Goal: Task Accomplishment & Management: Use online tool/utility

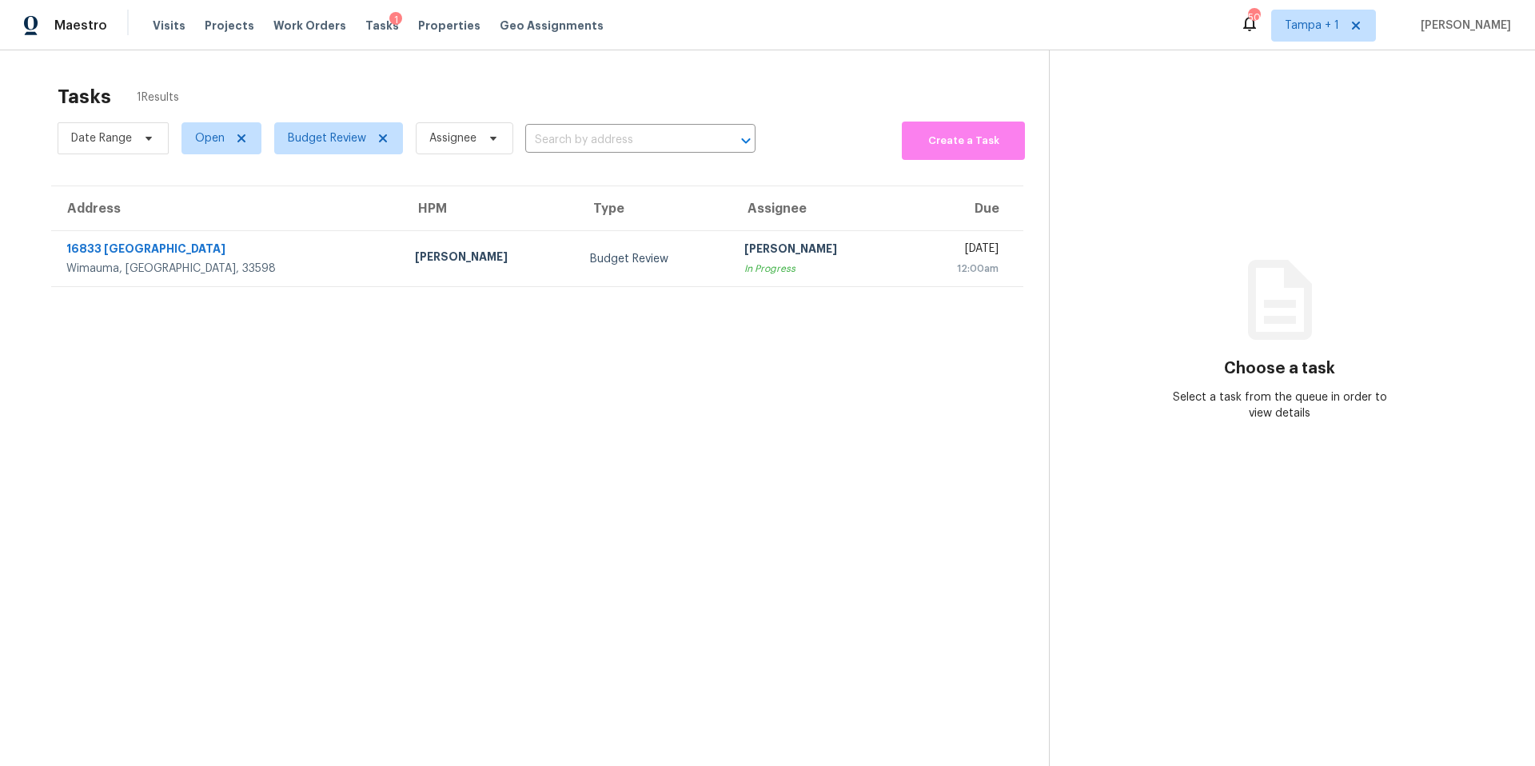
click at [339, 115] on div "Tasks 1 Results" at bounding box center [553, 97] width 991 height 42
drag, startPoint x: 339, startPoint y: 115, endPoint x: 327, endPoint y: 60, distance: 56.5
click at [339, 115] on div "Tasks 1 Results" at bounding box center [553, 97] width 991 height 42
click at [321, 142] on span "Budget Review" at bounding box center [327, 138] width 78 height 16
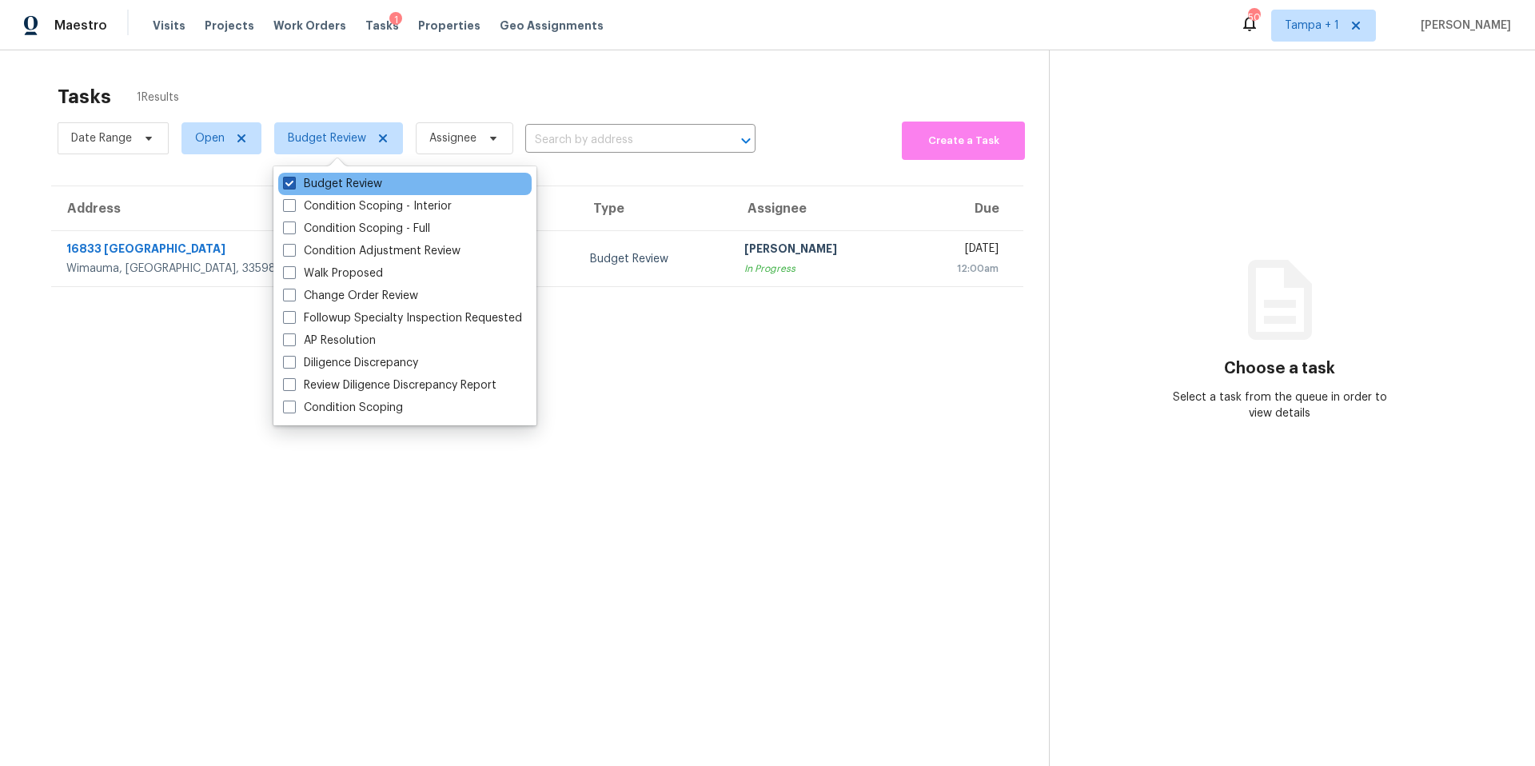
click at [314, 189] on label "Budget Review" at bounding box center [332, 184] width 99 height 16
click at [293, 186] on input "Budget Review" at bounding box center [288, 181] width 10 height 10
checkbox input "false"
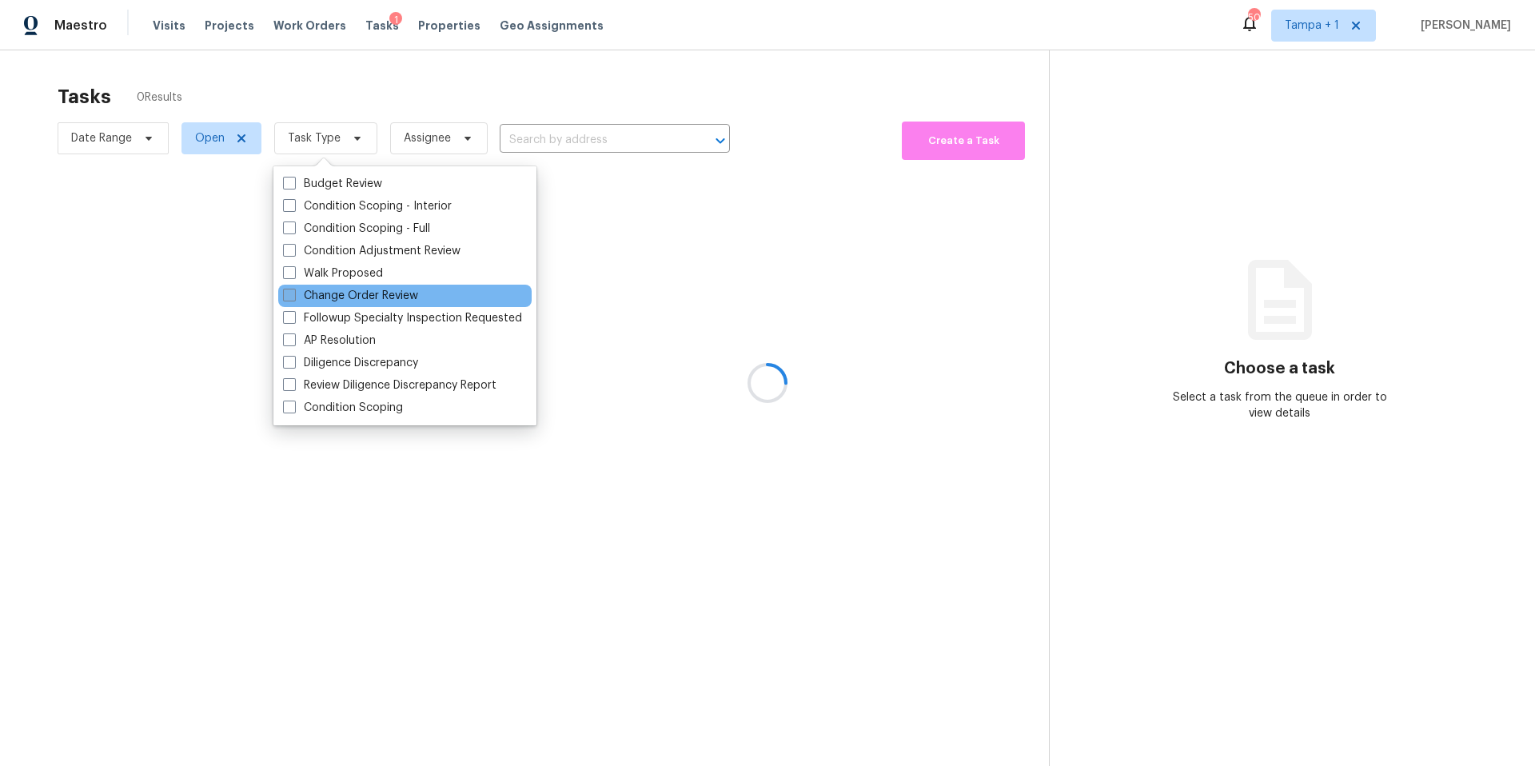
click at [315, 301] on label "Change Order Review" at bounding box center [350, 296] width 135 height 16
click at [293, 298] on input "Change Order Review" at bounding box center [288, 293] width 10 height 10
checkbox input "true"
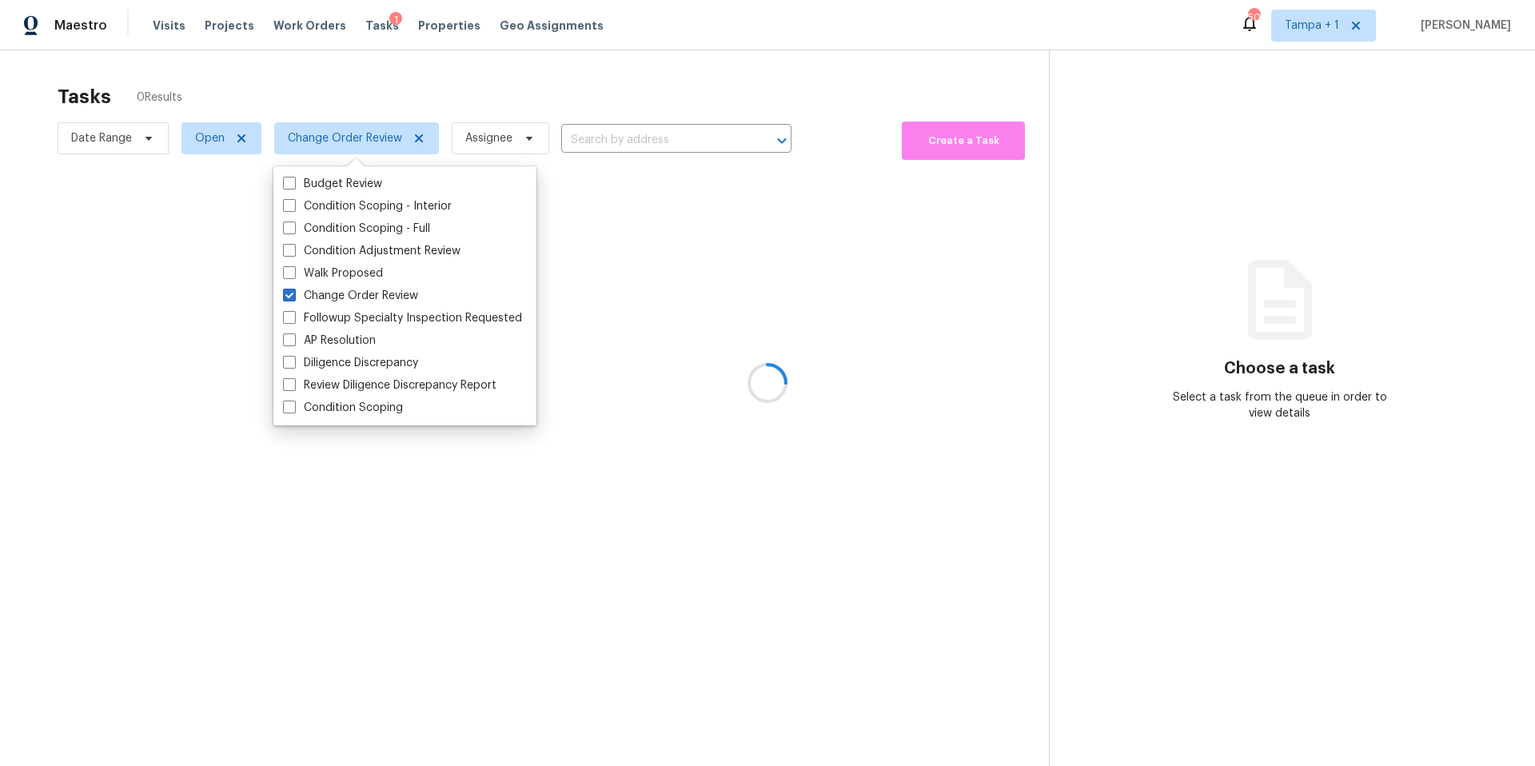
click at [492, 84] on div at bounding box center [767, 383] width 1535 height 766
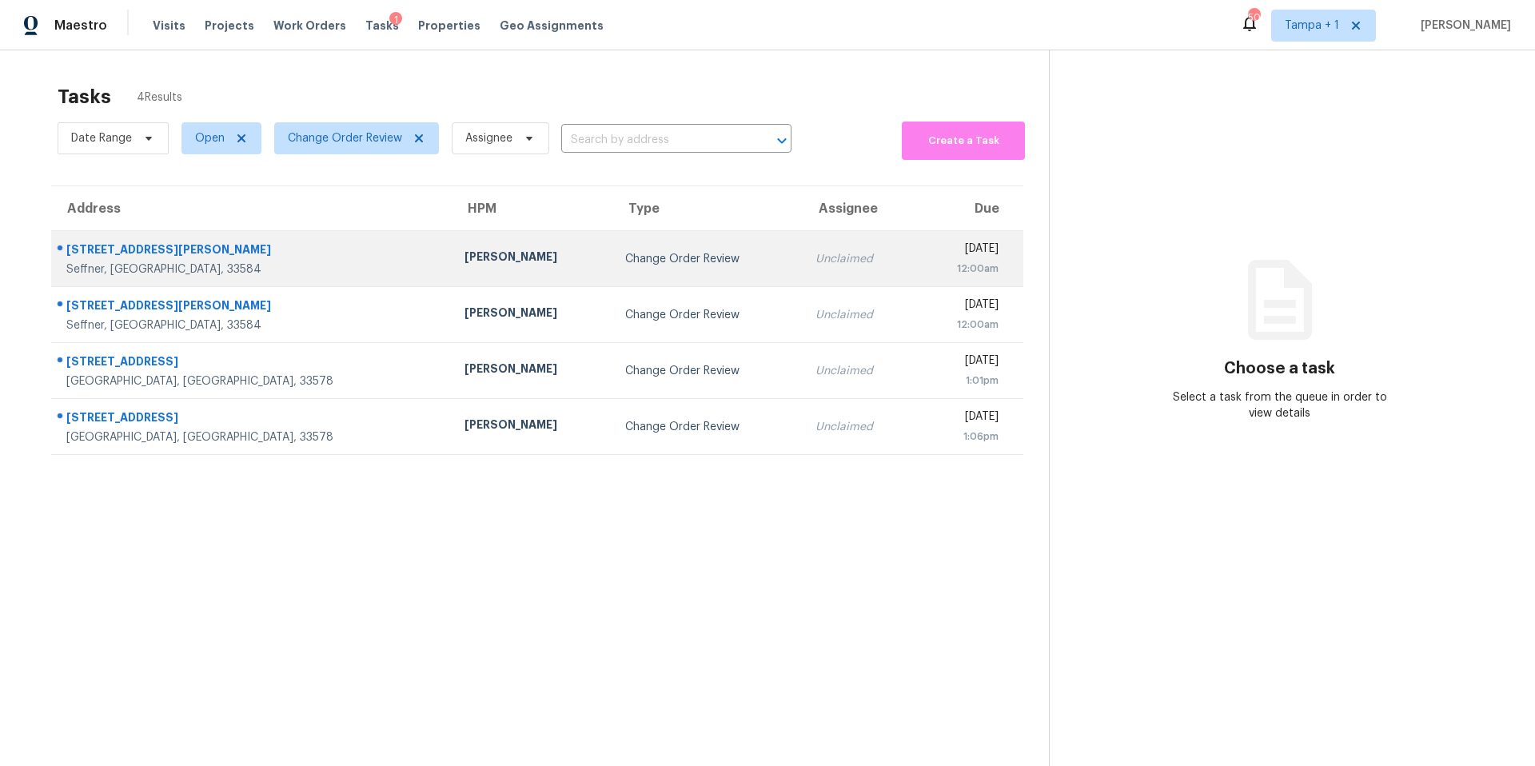
click at [452, 265] on td "[PERSON_NAME]" at bounding box center [532, 259] width 161 height 56
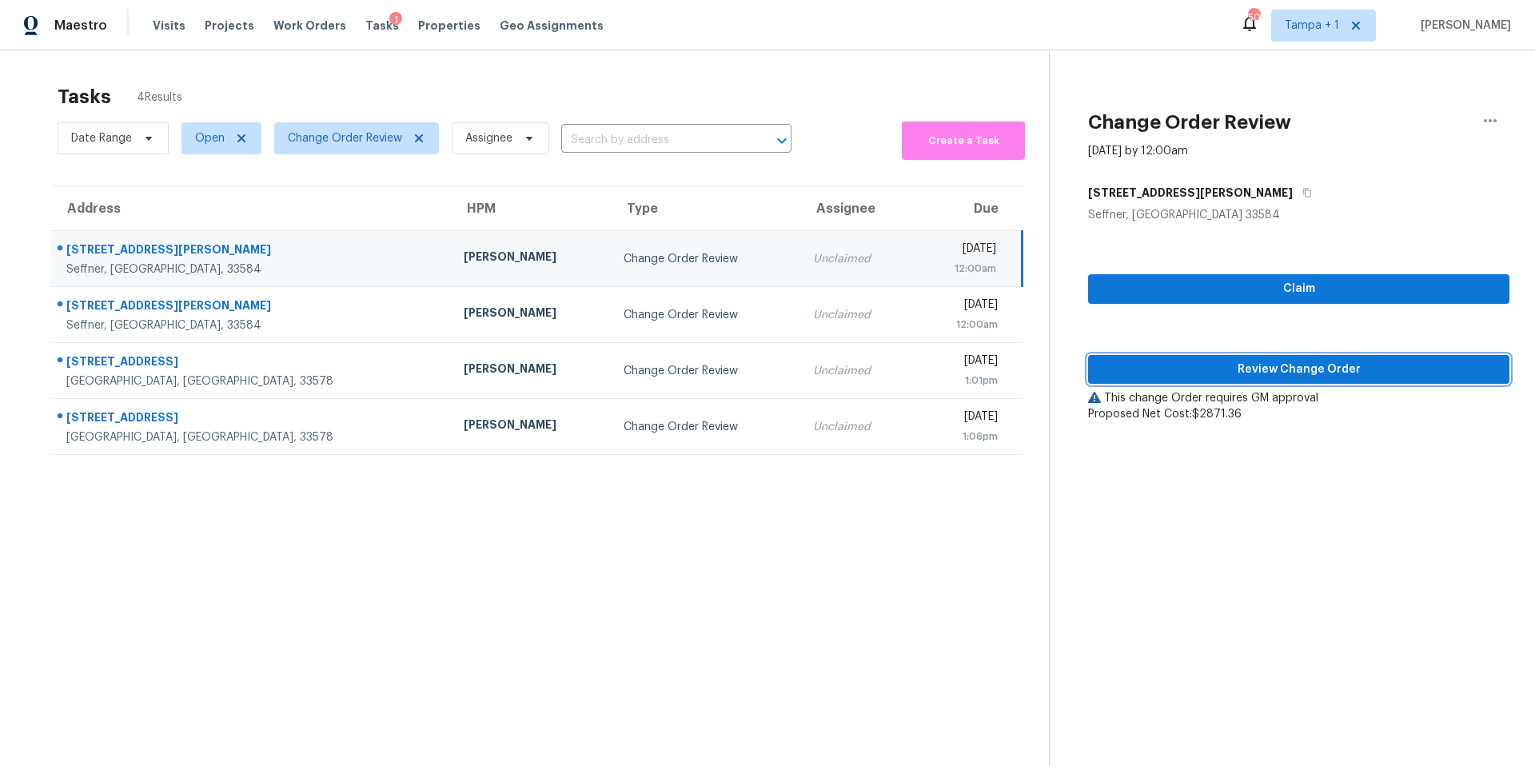
click at [1130, 366] on span "Review Change Order" at bounding box center [1299, 370] width 396 height 20
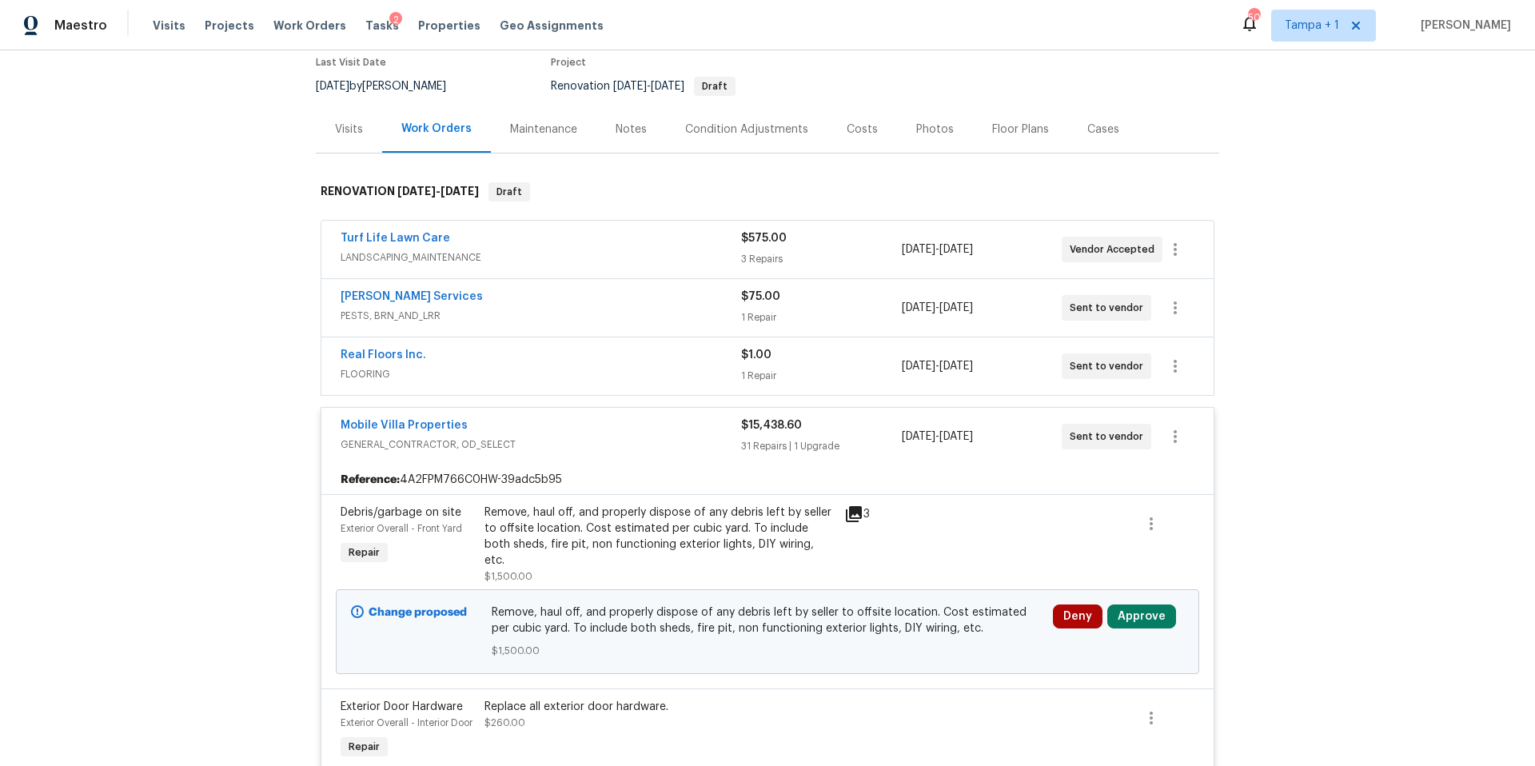
scroll to position [140, 0]
click at [808, 511] on div "Remove, haul off, and properly dispose of any debris left by seller to offsite …" at bounding box center [659, 533] width 350 height 64
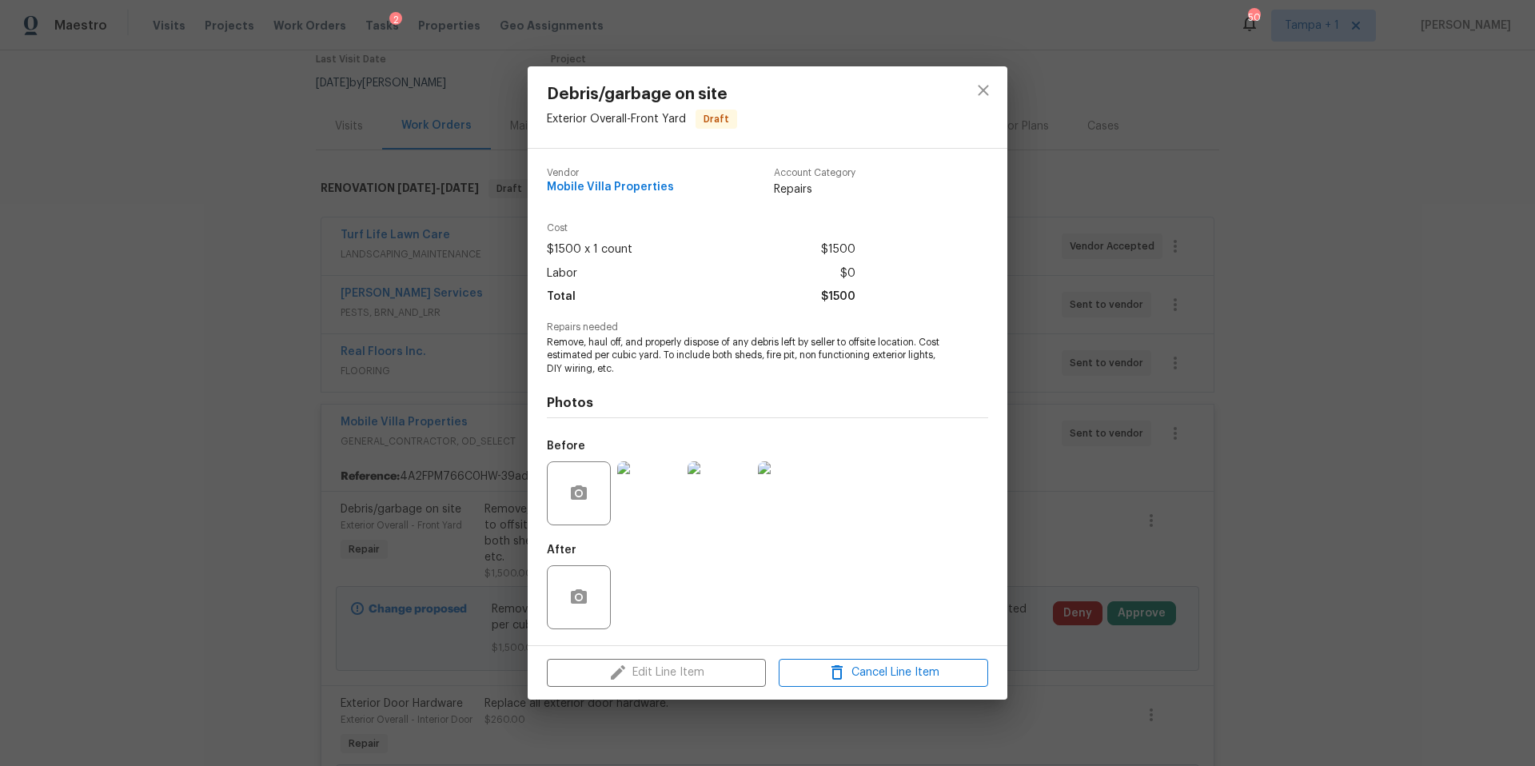
click at [663, 496] on img at bounding box center [649, 493] width 64 height 64
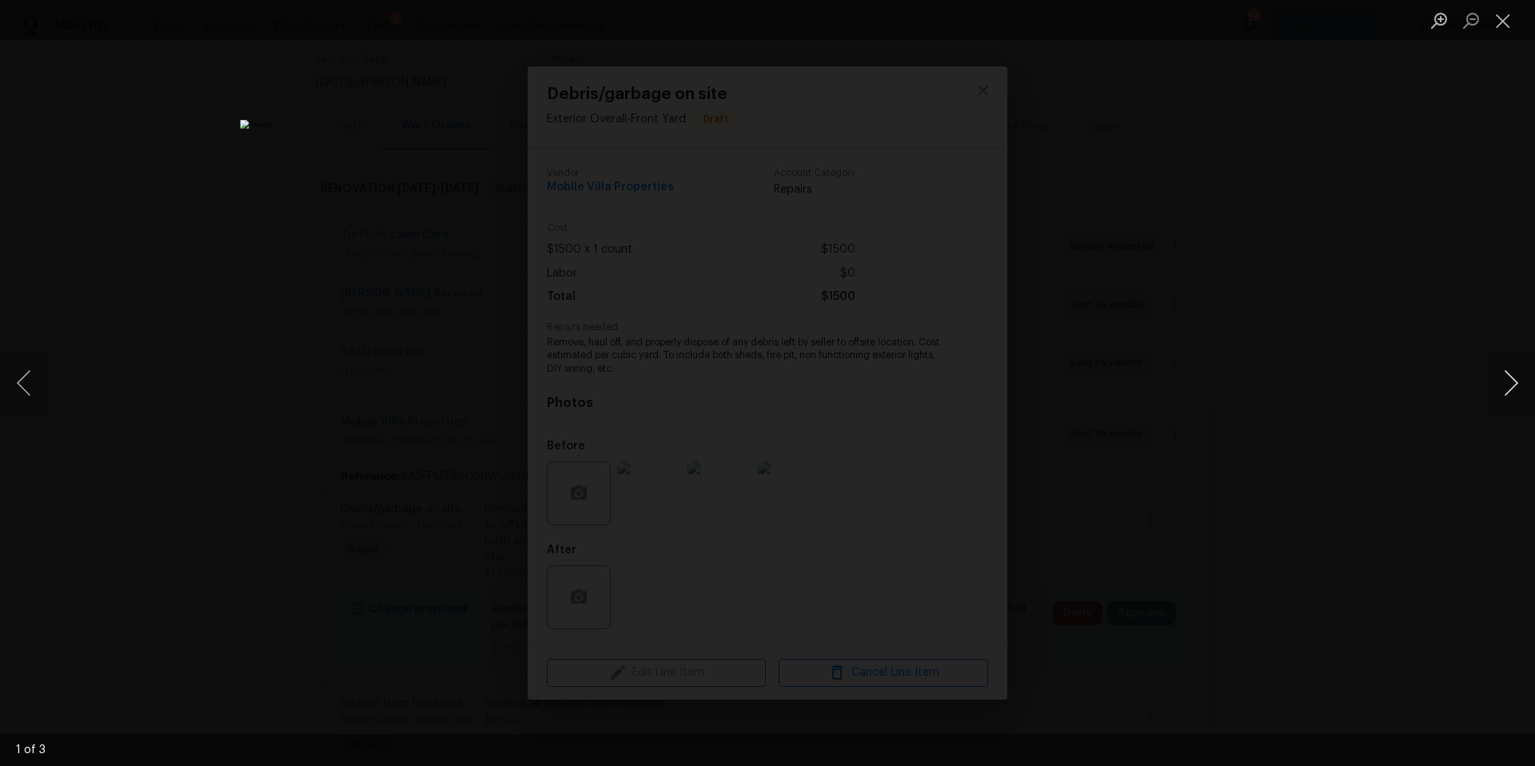
click at [1506, 371] on button "Next image" at bounding box center [1511, 383] width 48 height 64
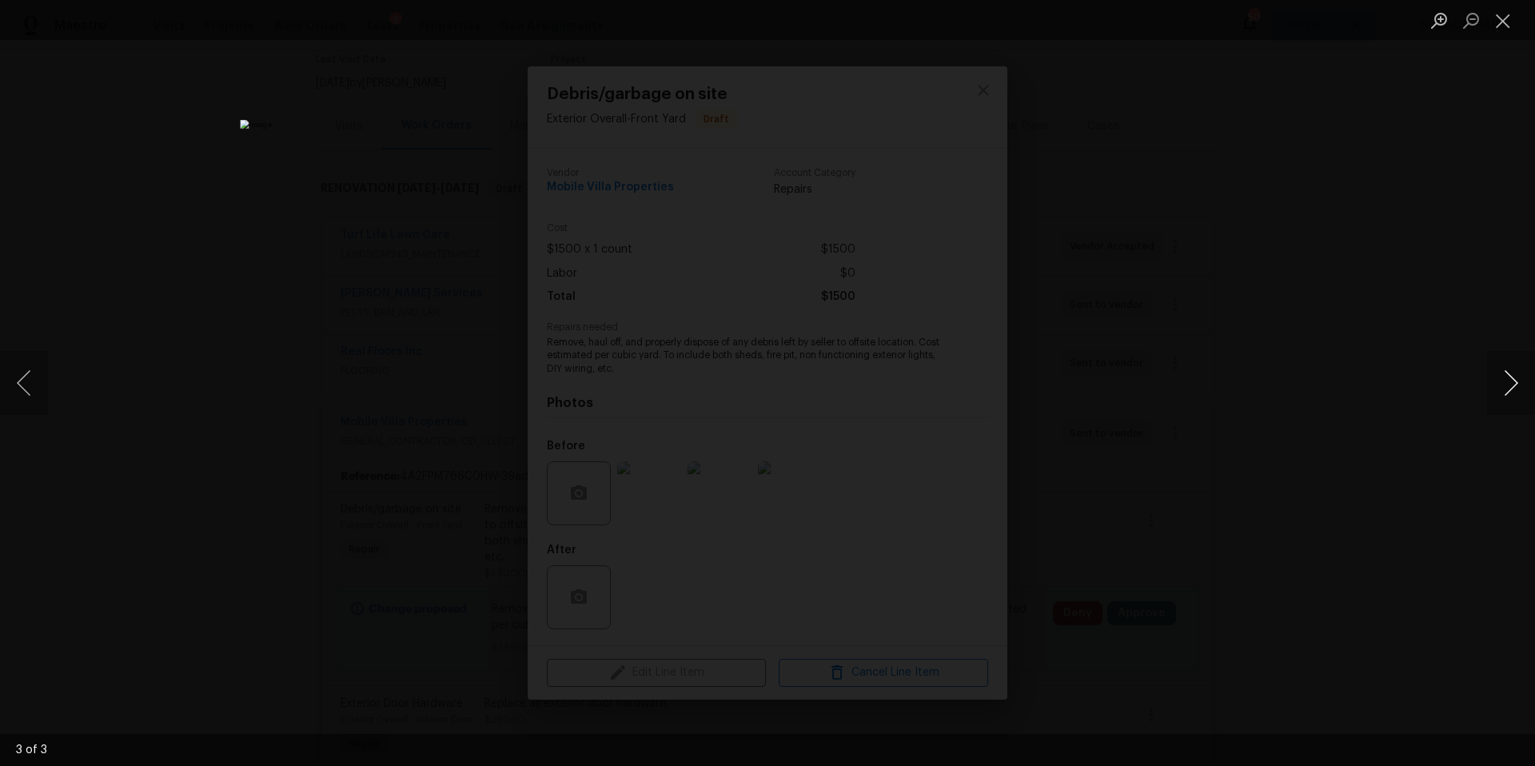
click at [1506, 371] on button "Next image" at bounding box center [1511, 383] width 48 height 64
click at [1500, 30] on button "Close lightbox" at bounding box center [1503, 20] width 32 height 28
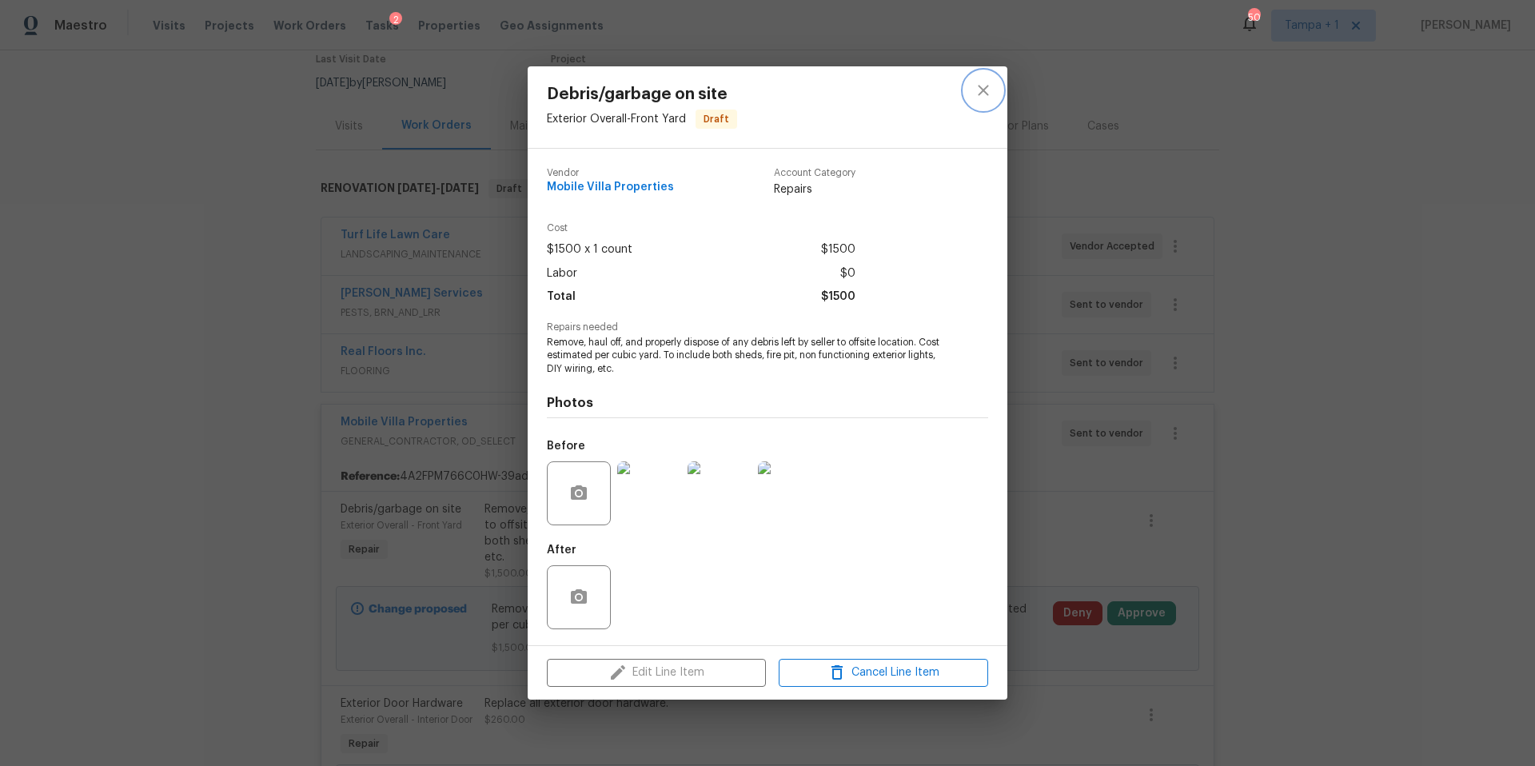
click at [983, 95] on icon "close" at bounding box center [983, 90] width 19 height 19
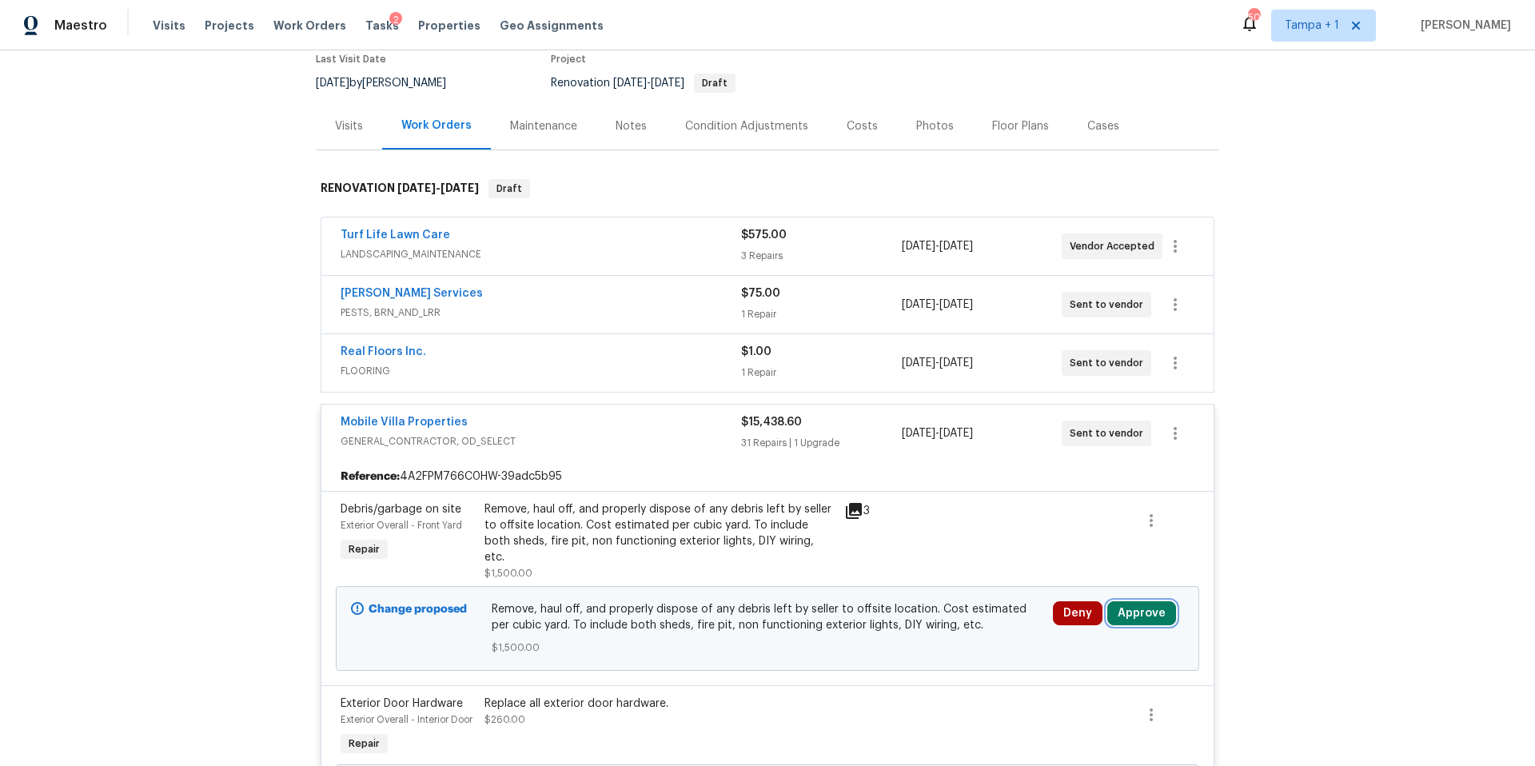
click at [1150, 601] on button "Approve" at bounding box center [1141, 613] width 69 height 24
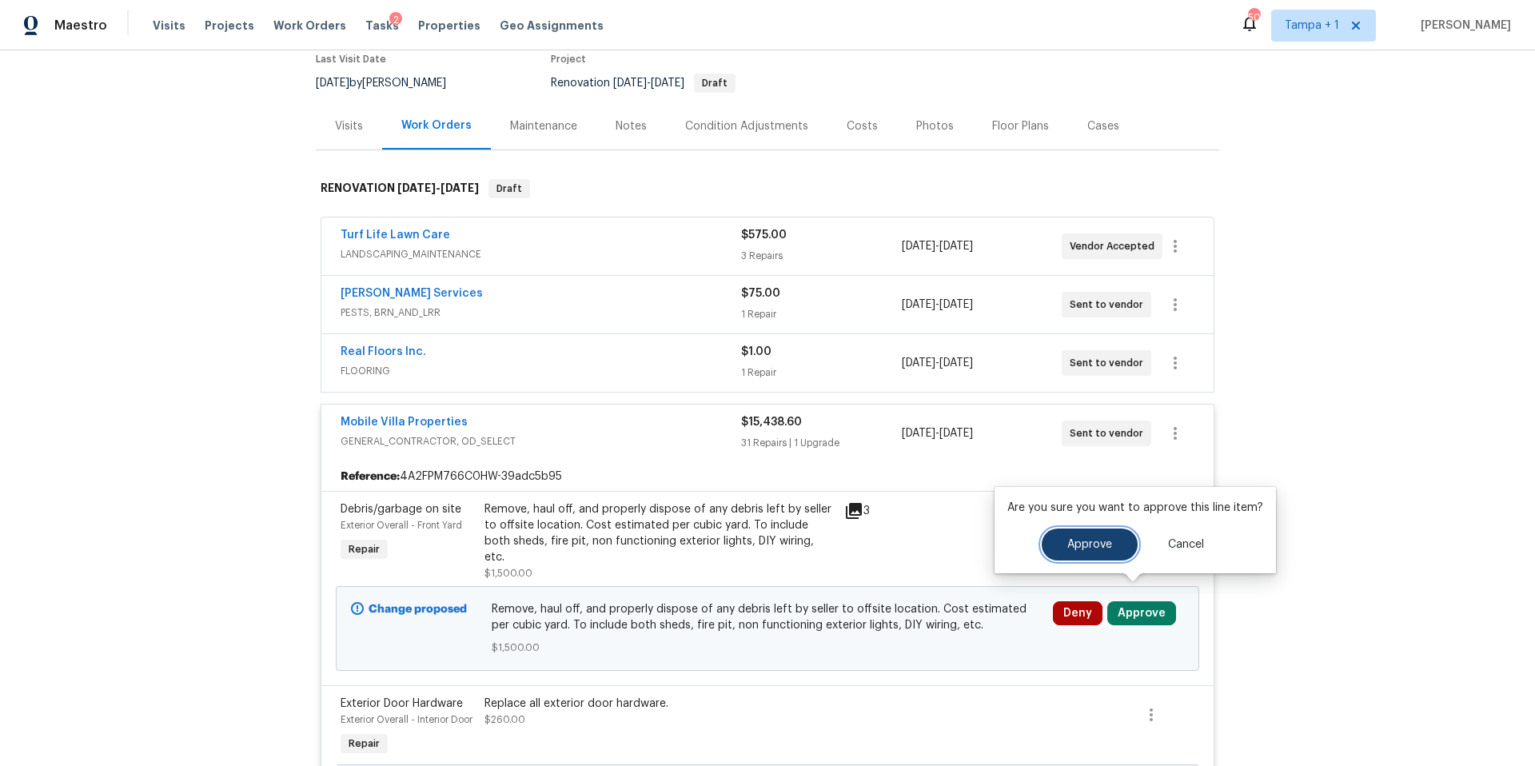
click at [1055, 540] on button "Approve" at bounding box center [1090, 544] width 96 height 32
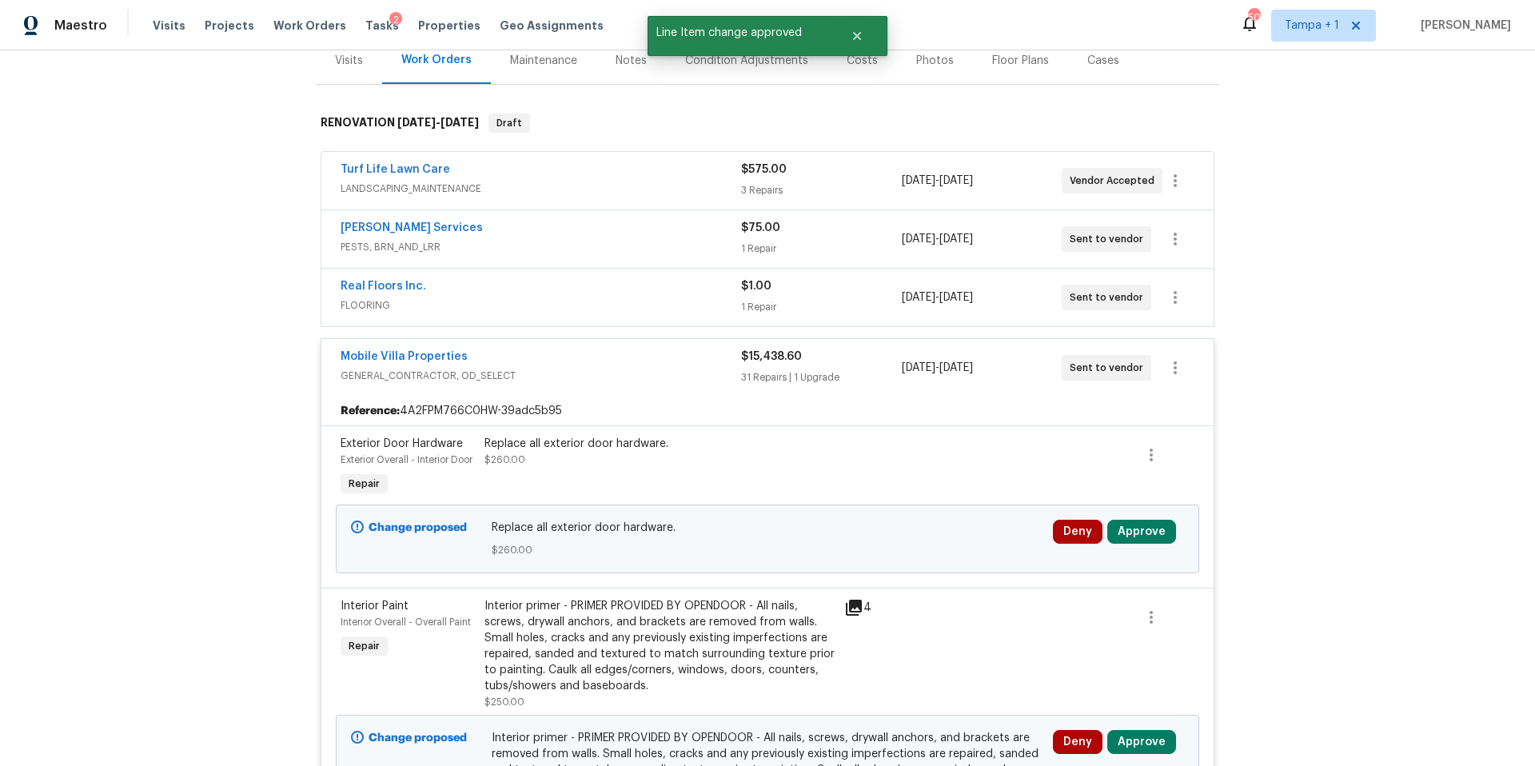
scroll to position [220, 0]
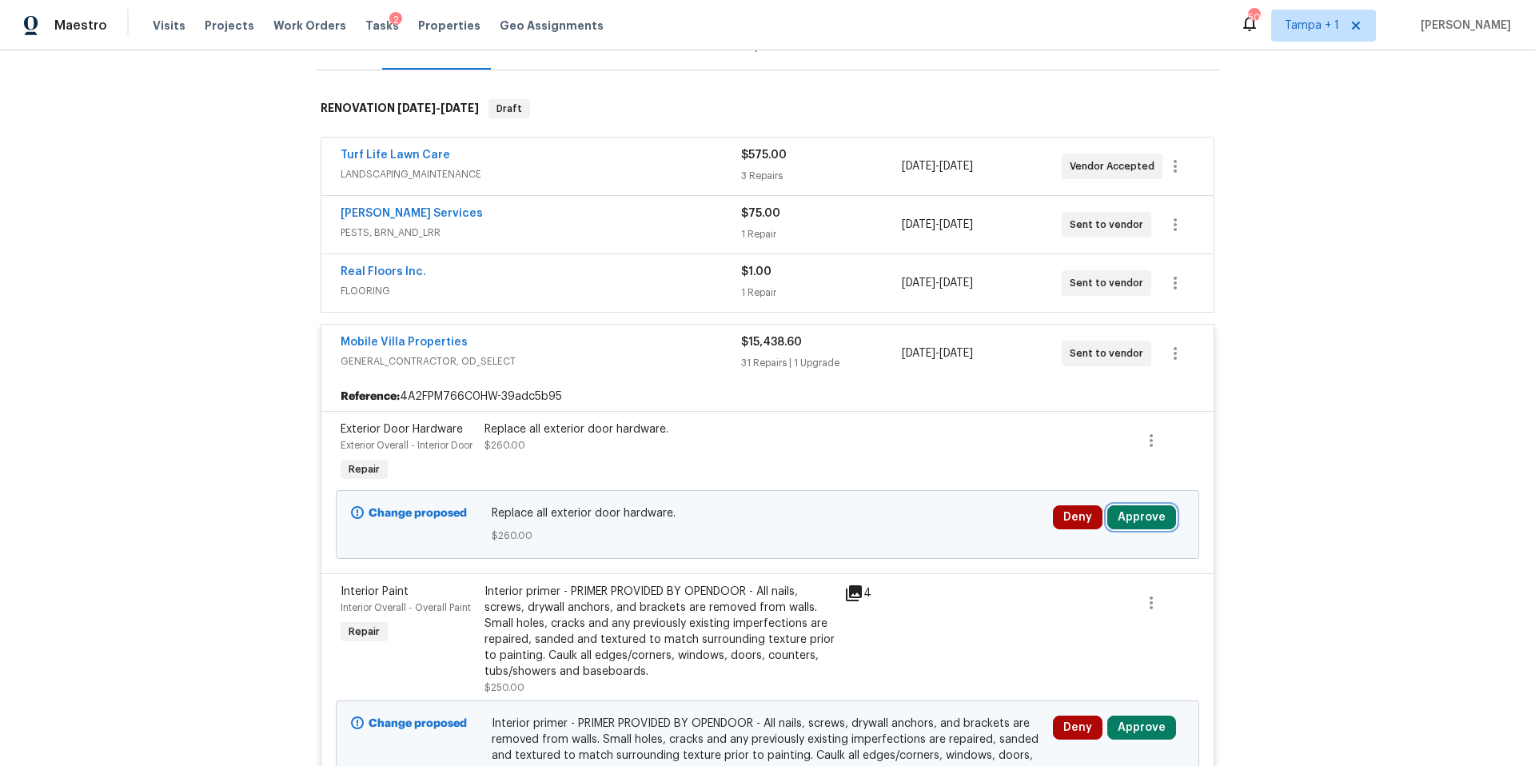
click at [1143, 529] on button "Approve" at bounding box center [1141, 517] width 69 height 24
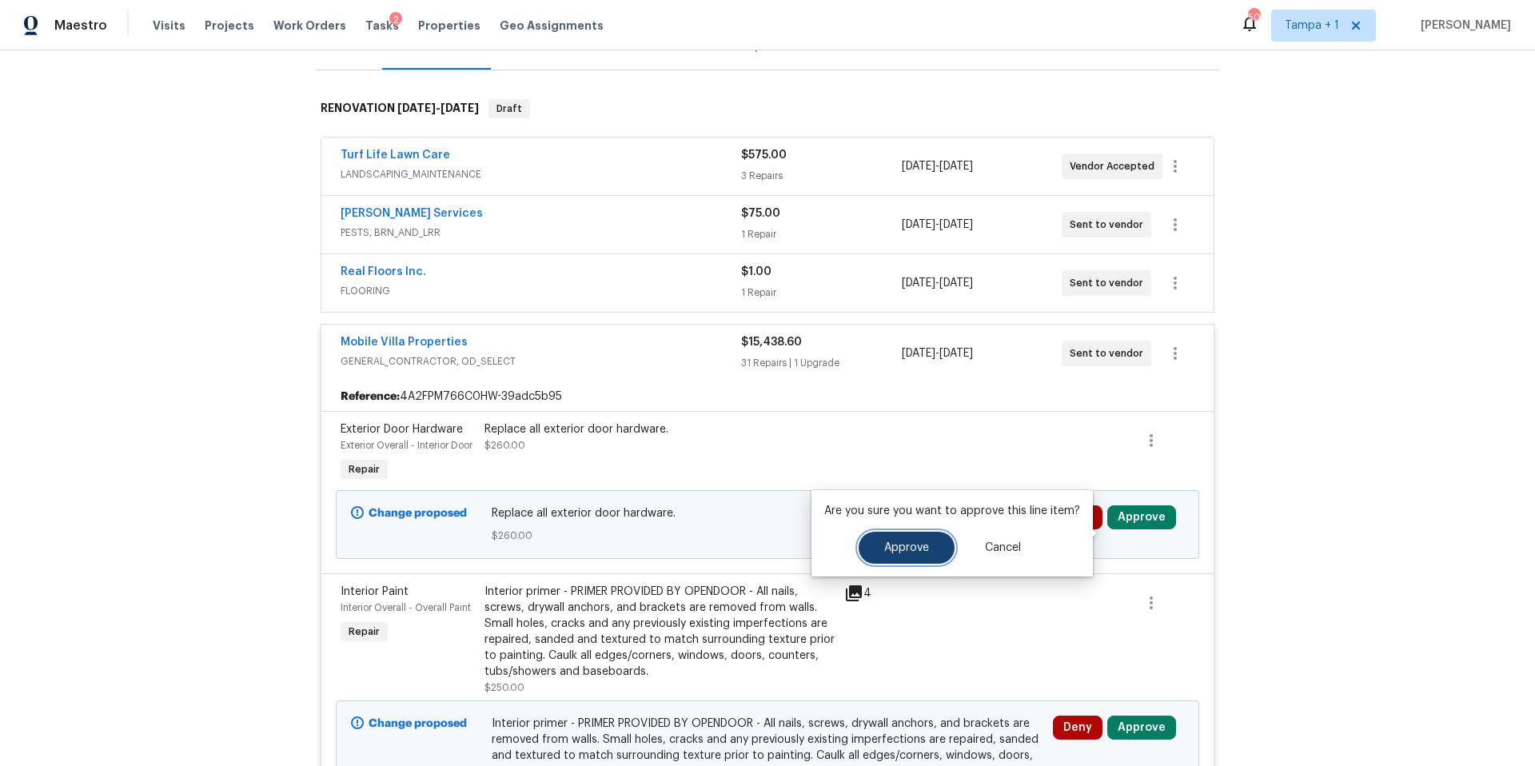
click at [911, 551] on span "Approve" at bounding box center [906, 548] width 45 height 12
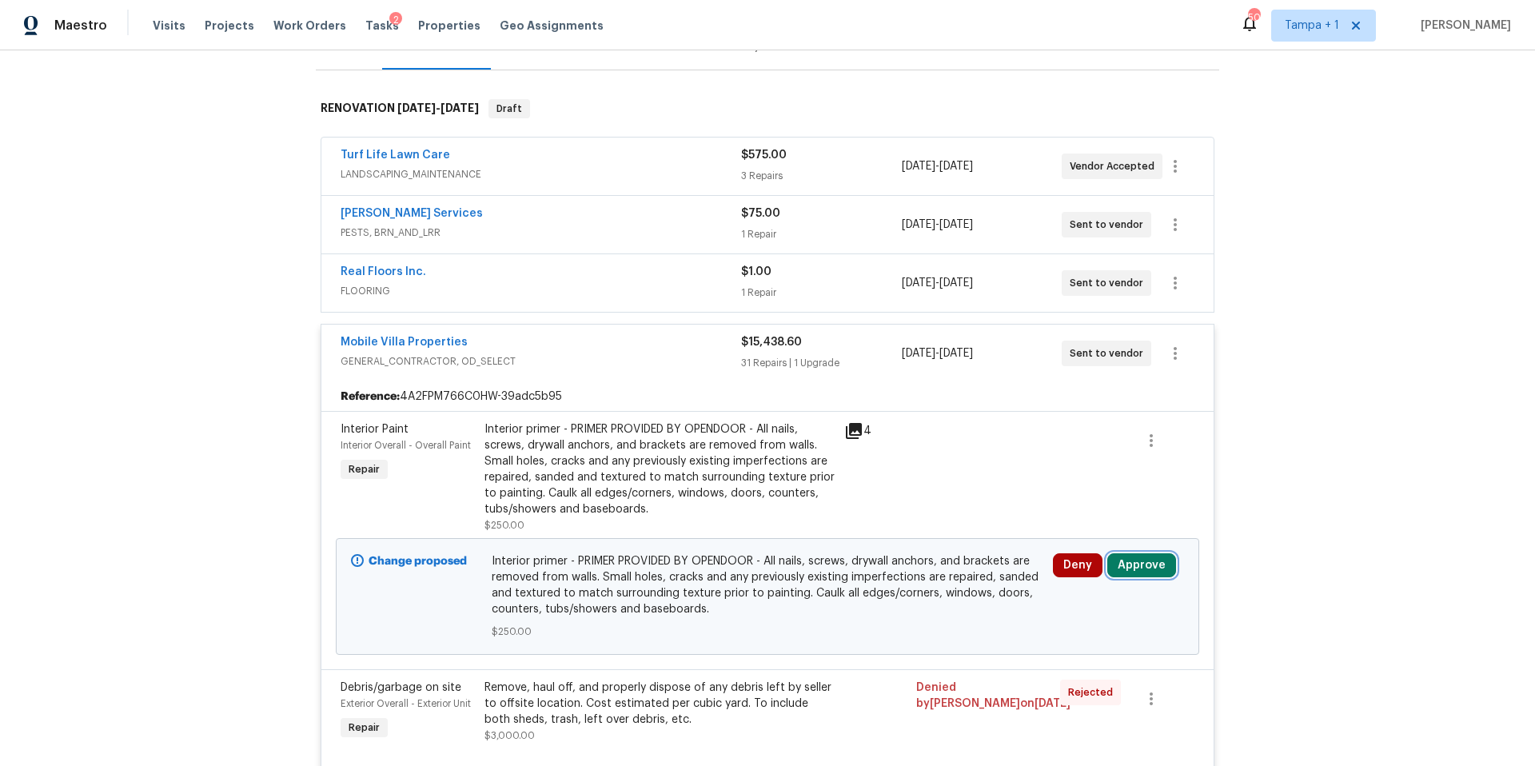
click at [1135, 564] on button "Approve" at bounding box center [1141, 565] width 69 height 24
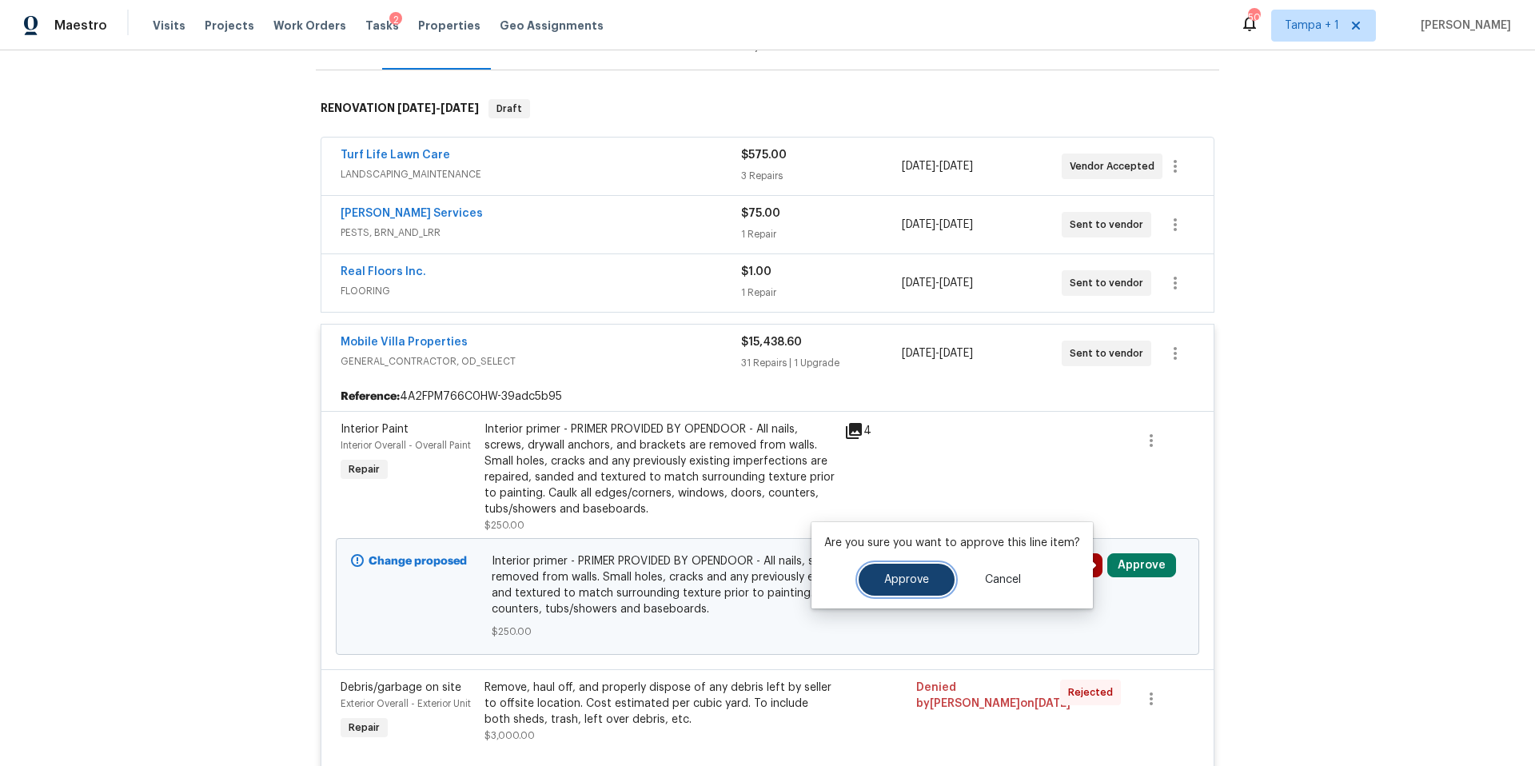
click at [867, 571] on button "Approve" at bounding box center [907, 580] width 96 height 32
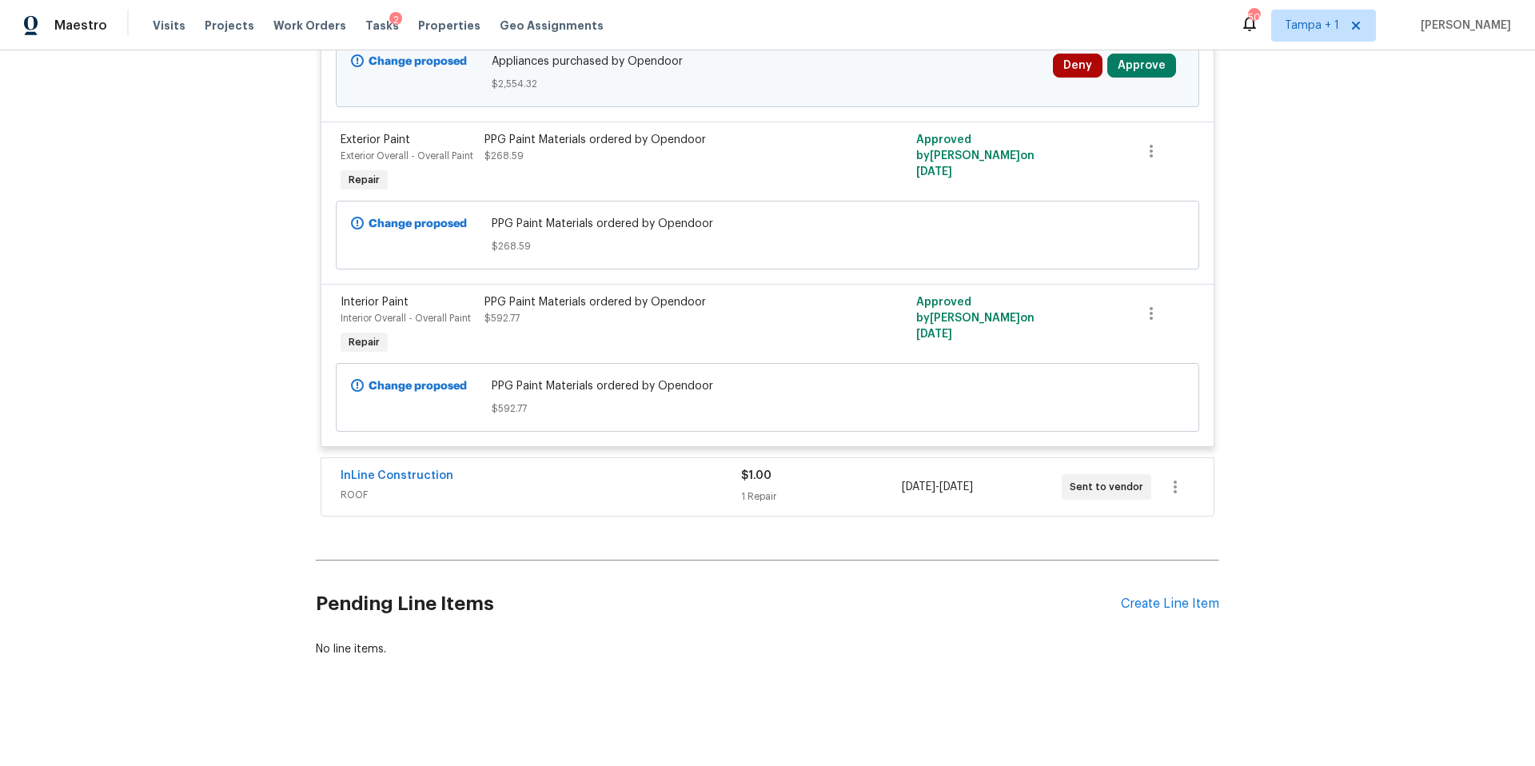
scroll to position [4381, 0]
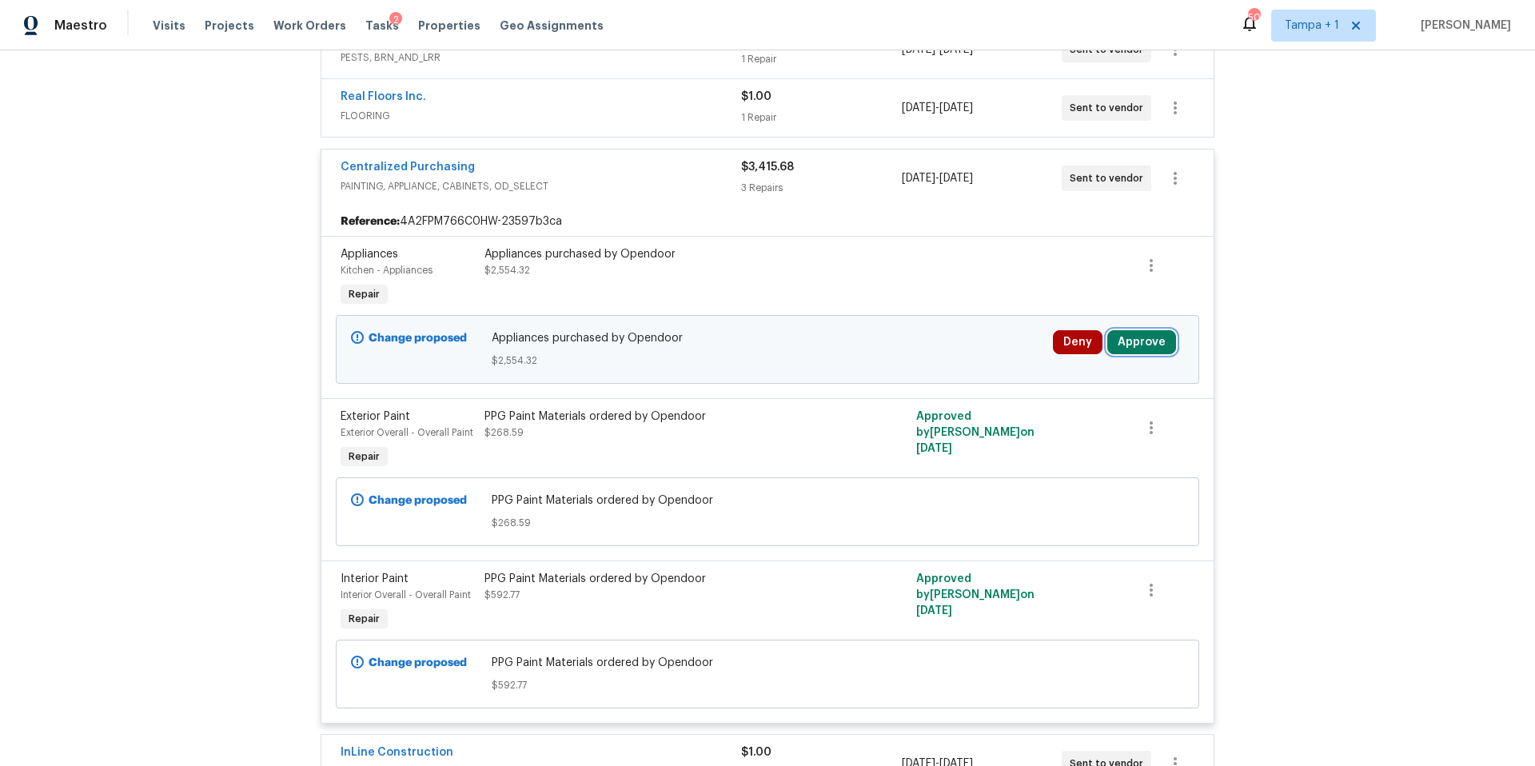
click at [1146, 347] on button "Approve" at bounding box center [1141, 342] width 69 height 24
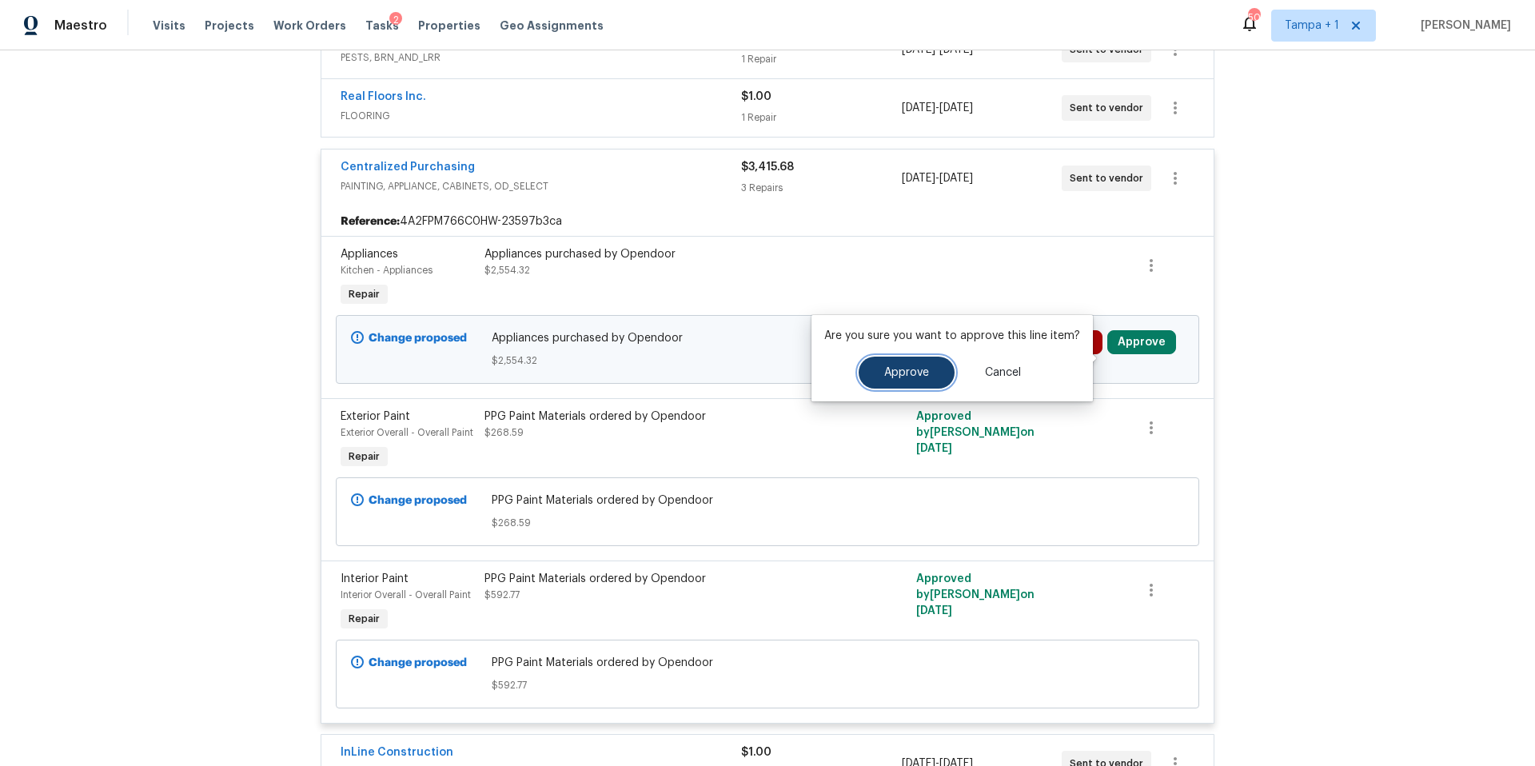
click at [911, 382] on button "Approve" at bounding box center [907, 373] width 96 height 32
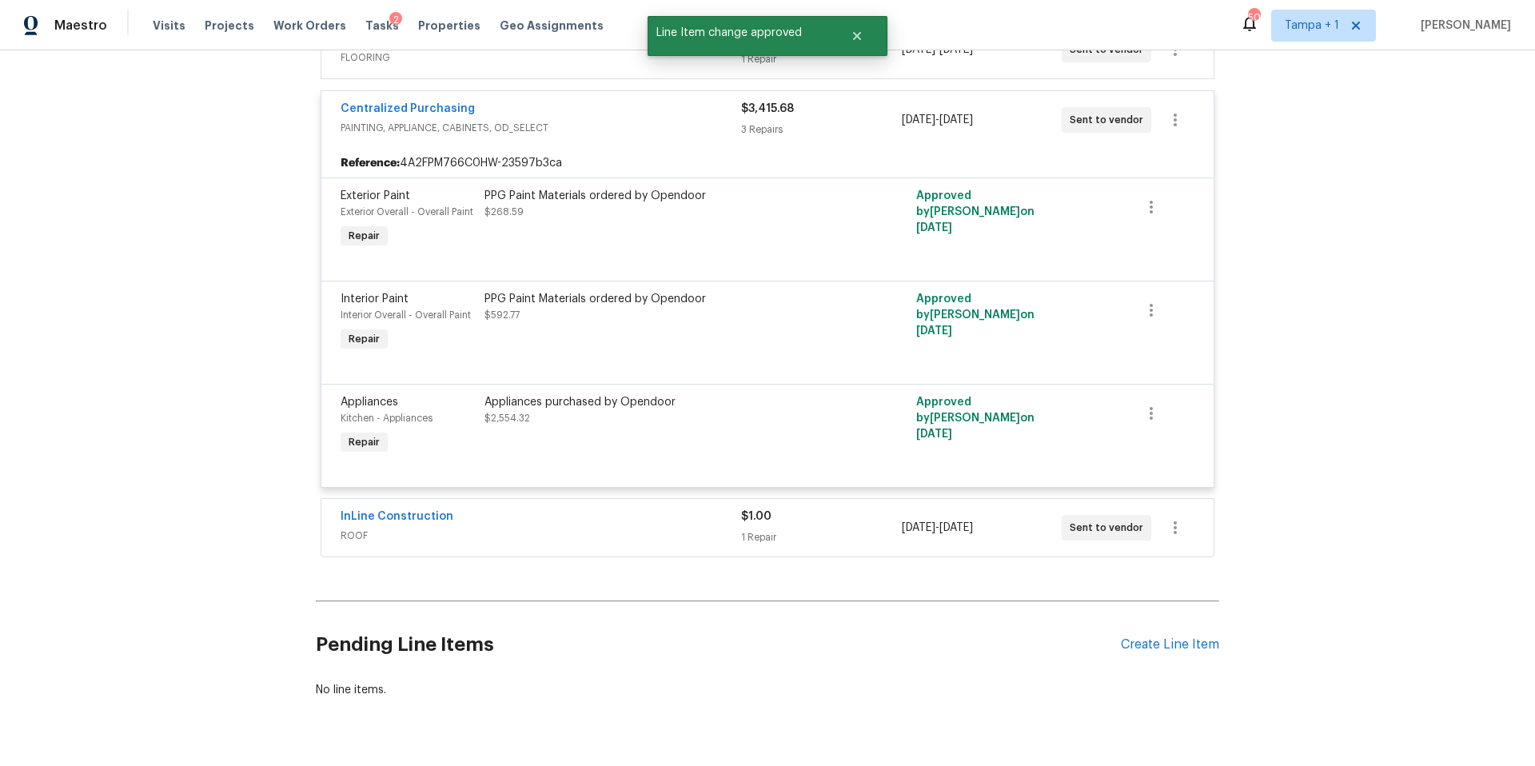
scroll to position [4508, 0]
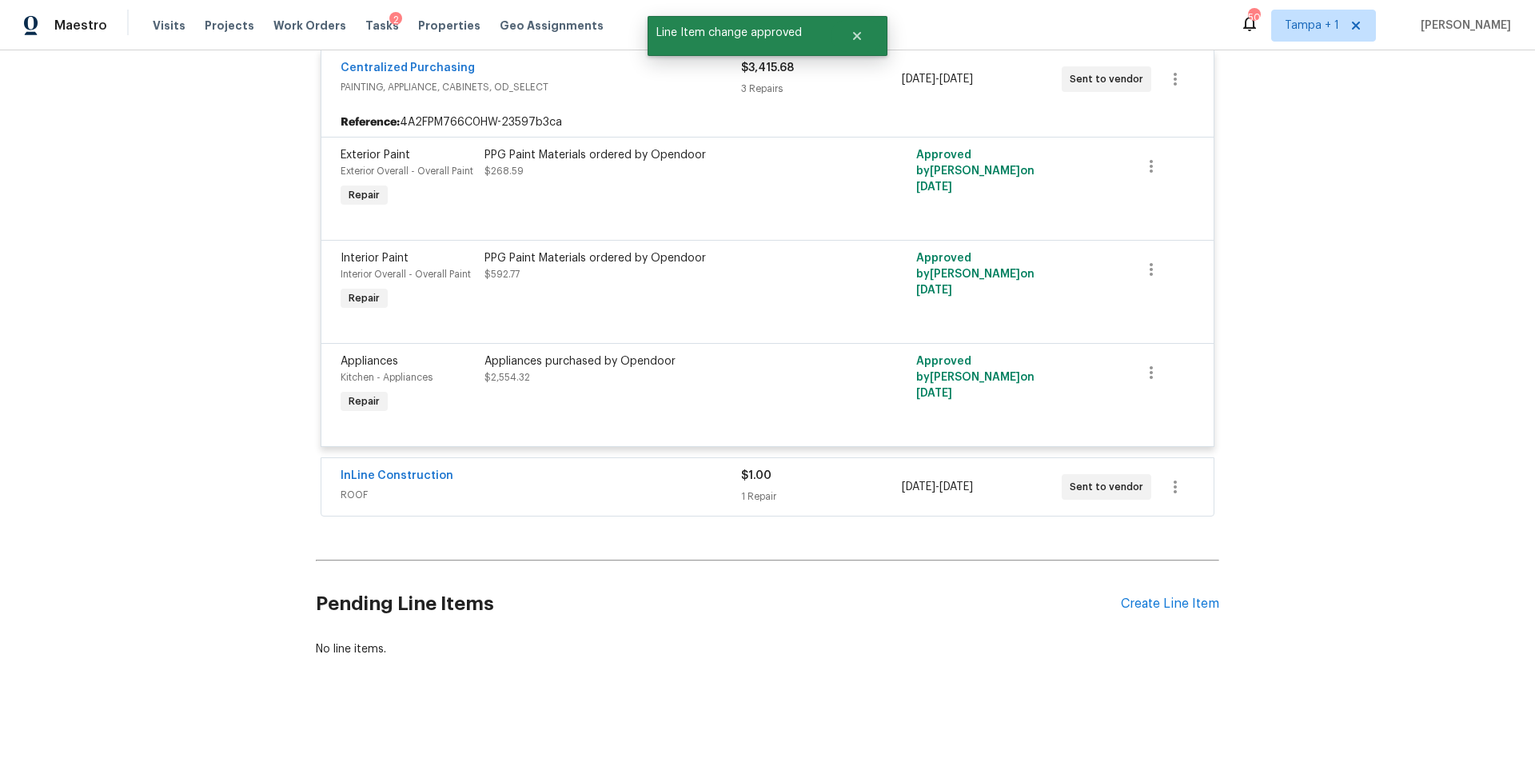
click at [577, 472] on div "InLine Construction" at bounding box center [541, 477] width 401 height 19
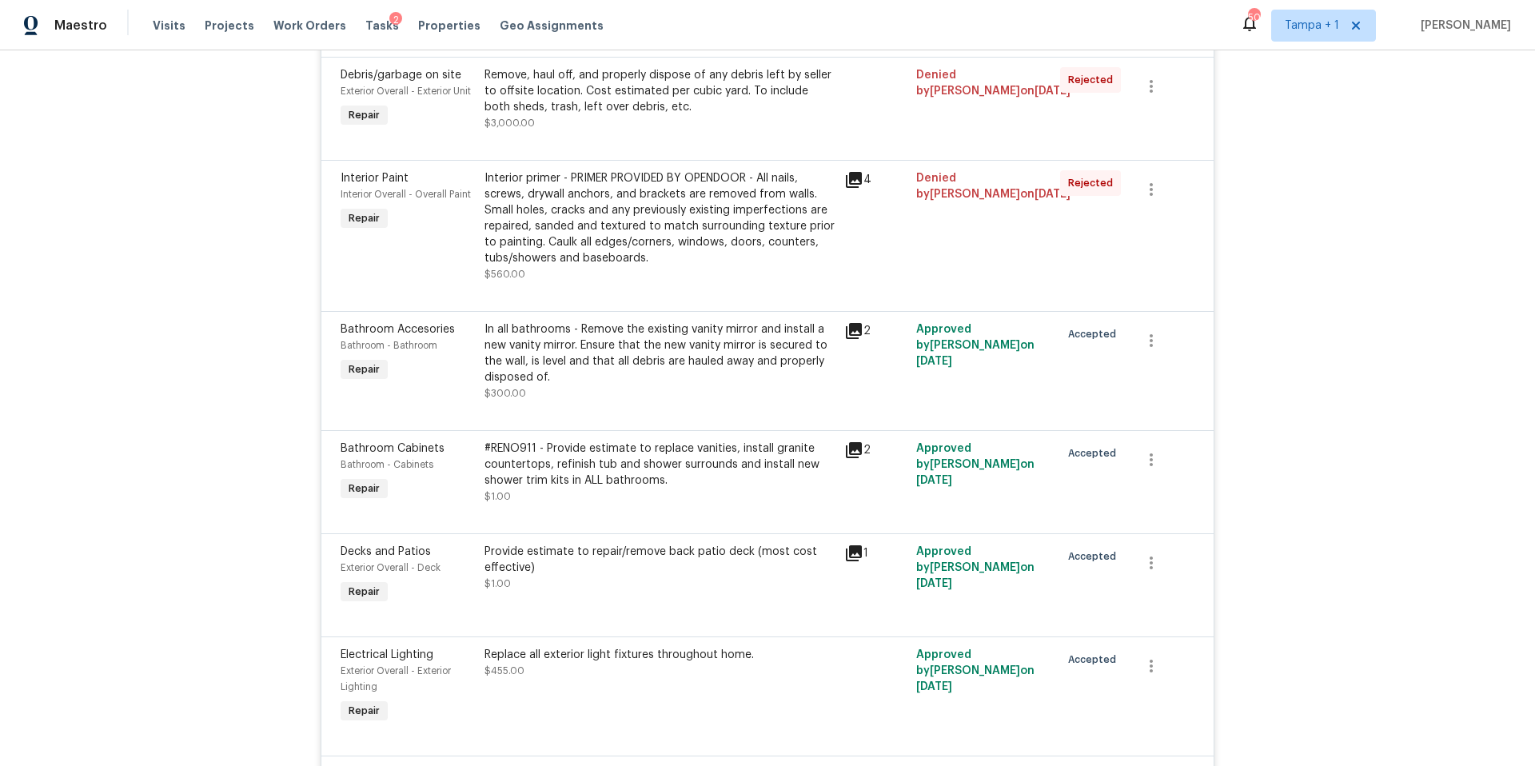
scroll to position [0, 0]
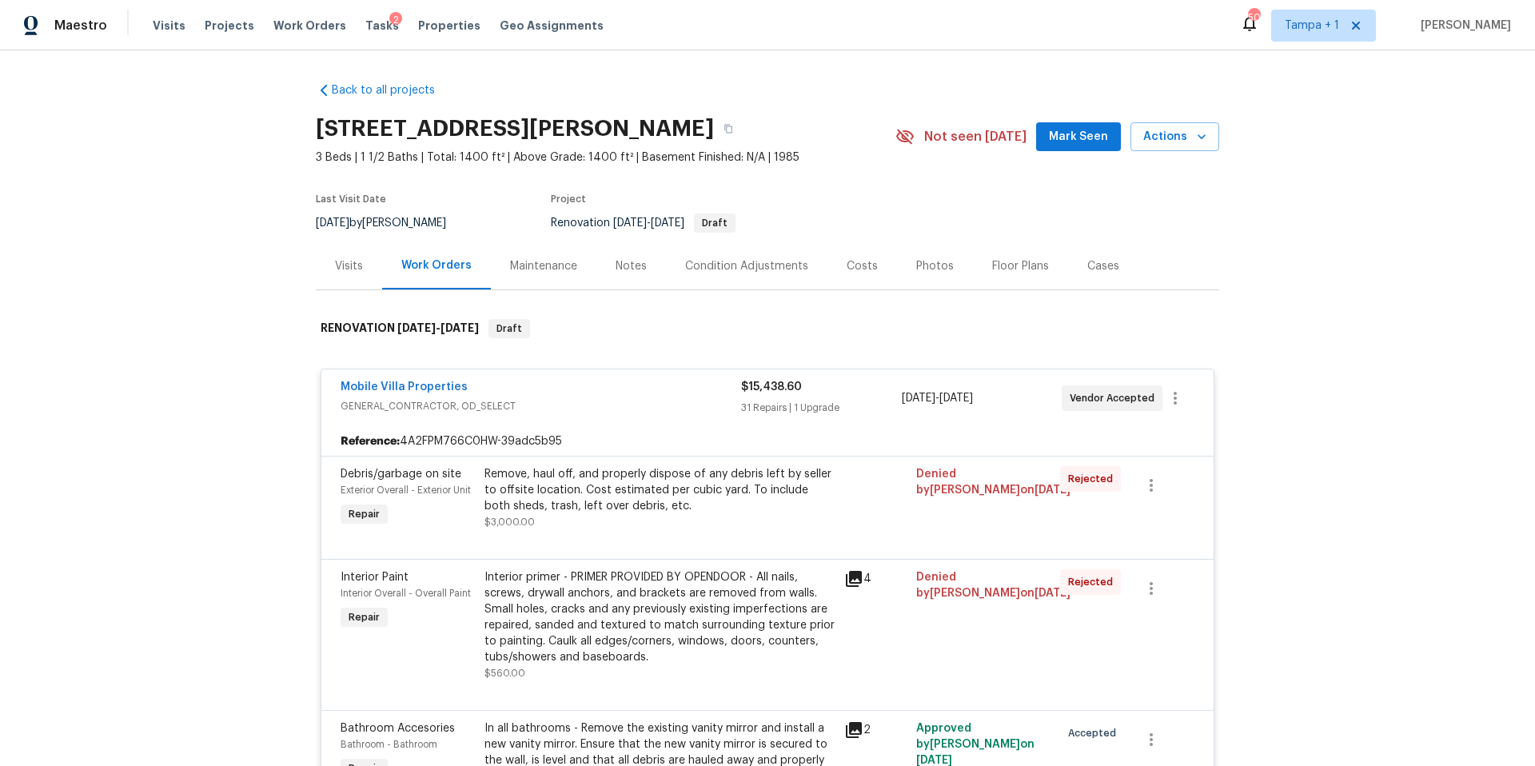
click at [835, 278] on div "Costs" at bounding box center [862, 265] width 70 height 47
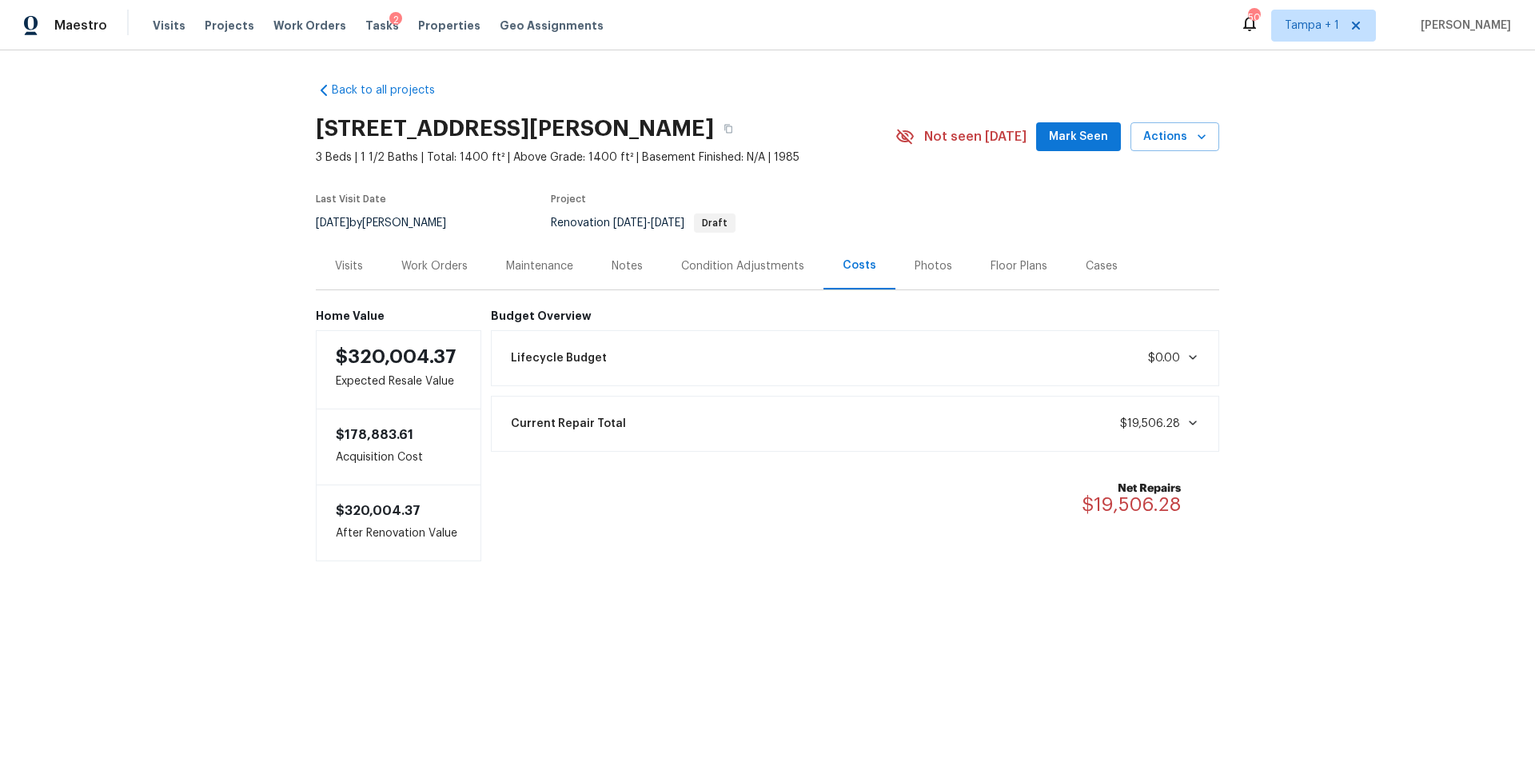
click at [779, 275] on div "Condition Adjustments" at bounding box center [742, 265] width 161 height 47
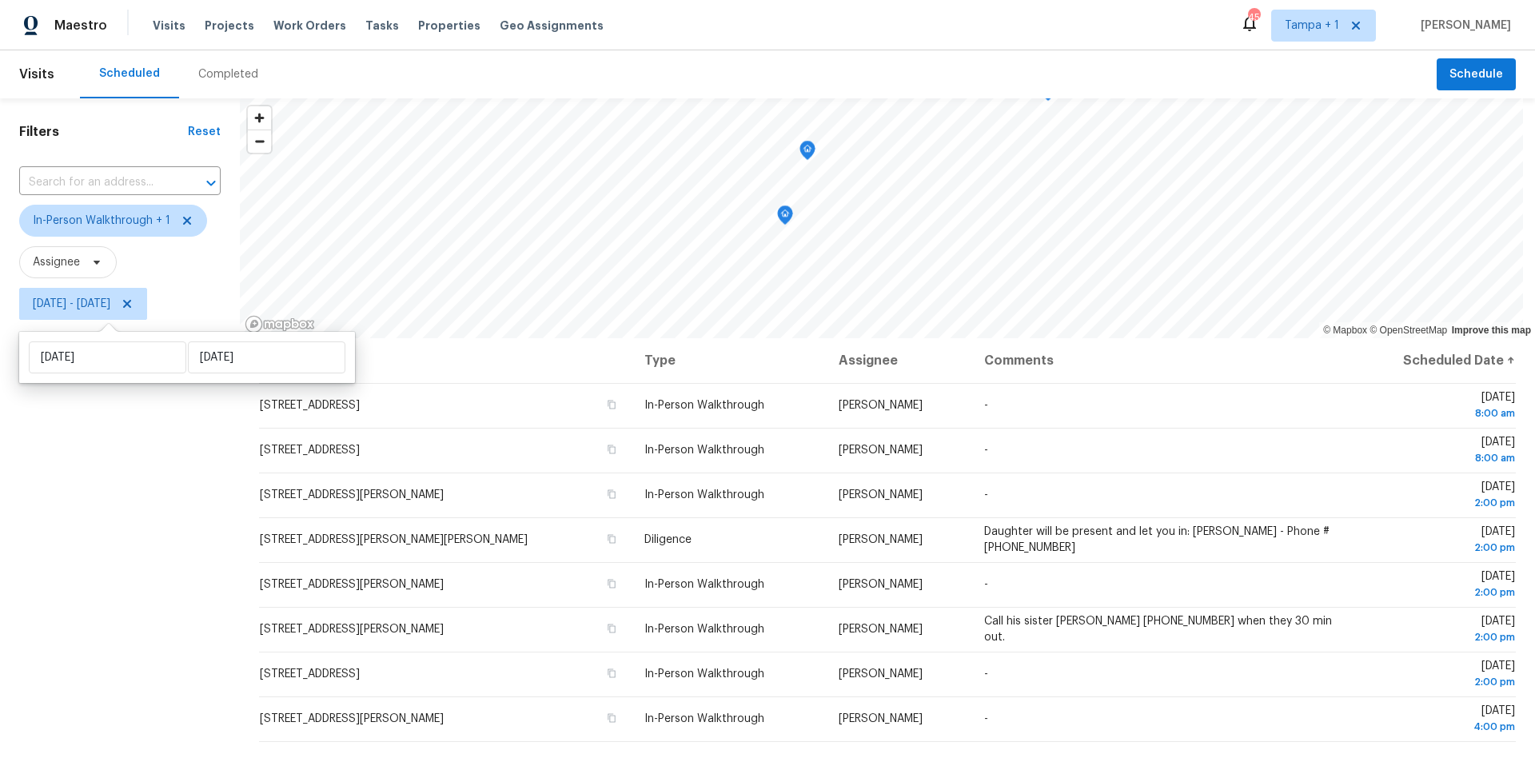
click at [221, 453] on div "Filters Reset ​ In-Person Walkthrough + 1 Assignee Tue, Aug 12 - Tue, Aug 12" at bounding box center [120, 524] width 240 height 852
